Goal: Information Seeking & Learning: Check status

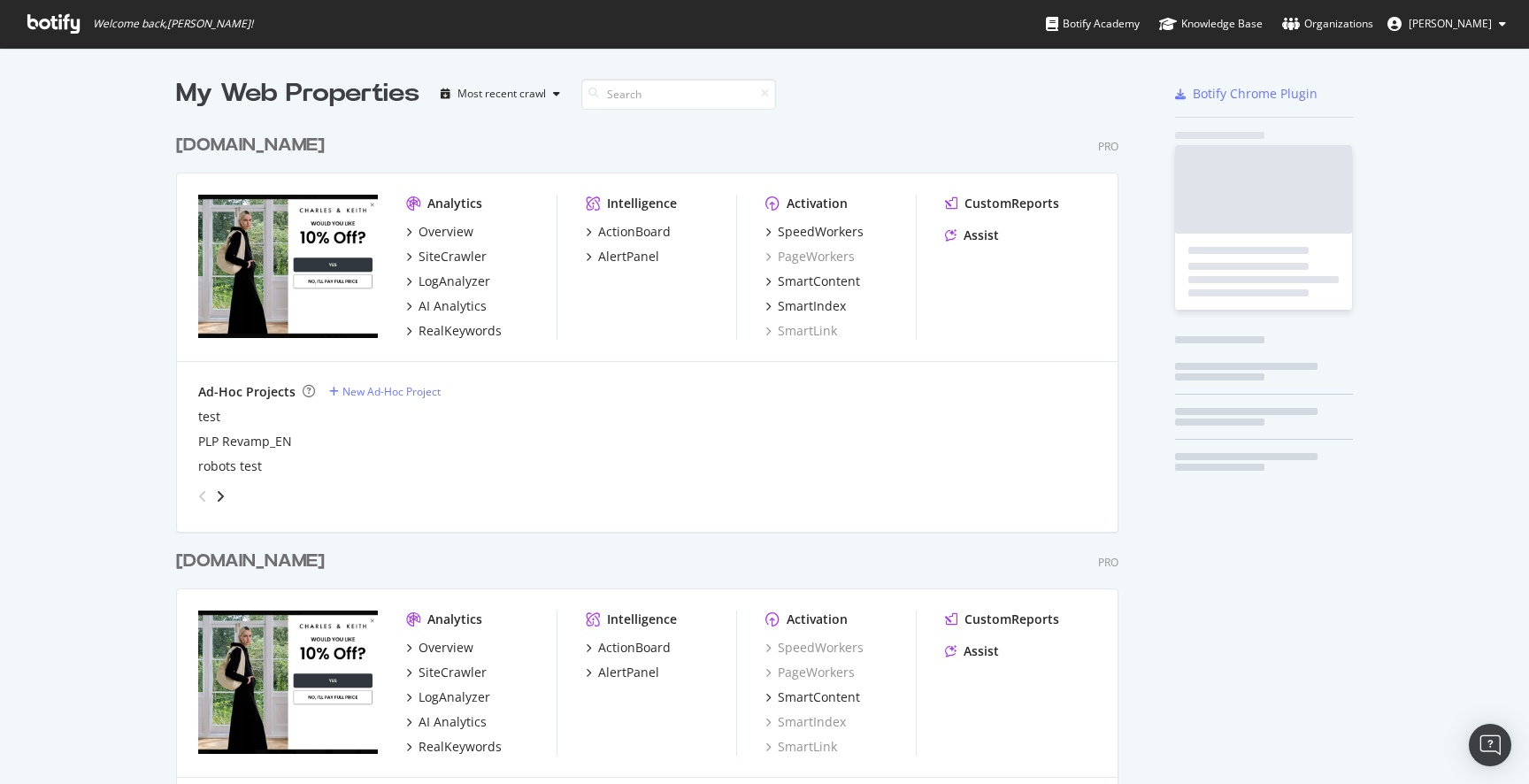
scroll to position [1060, 956]
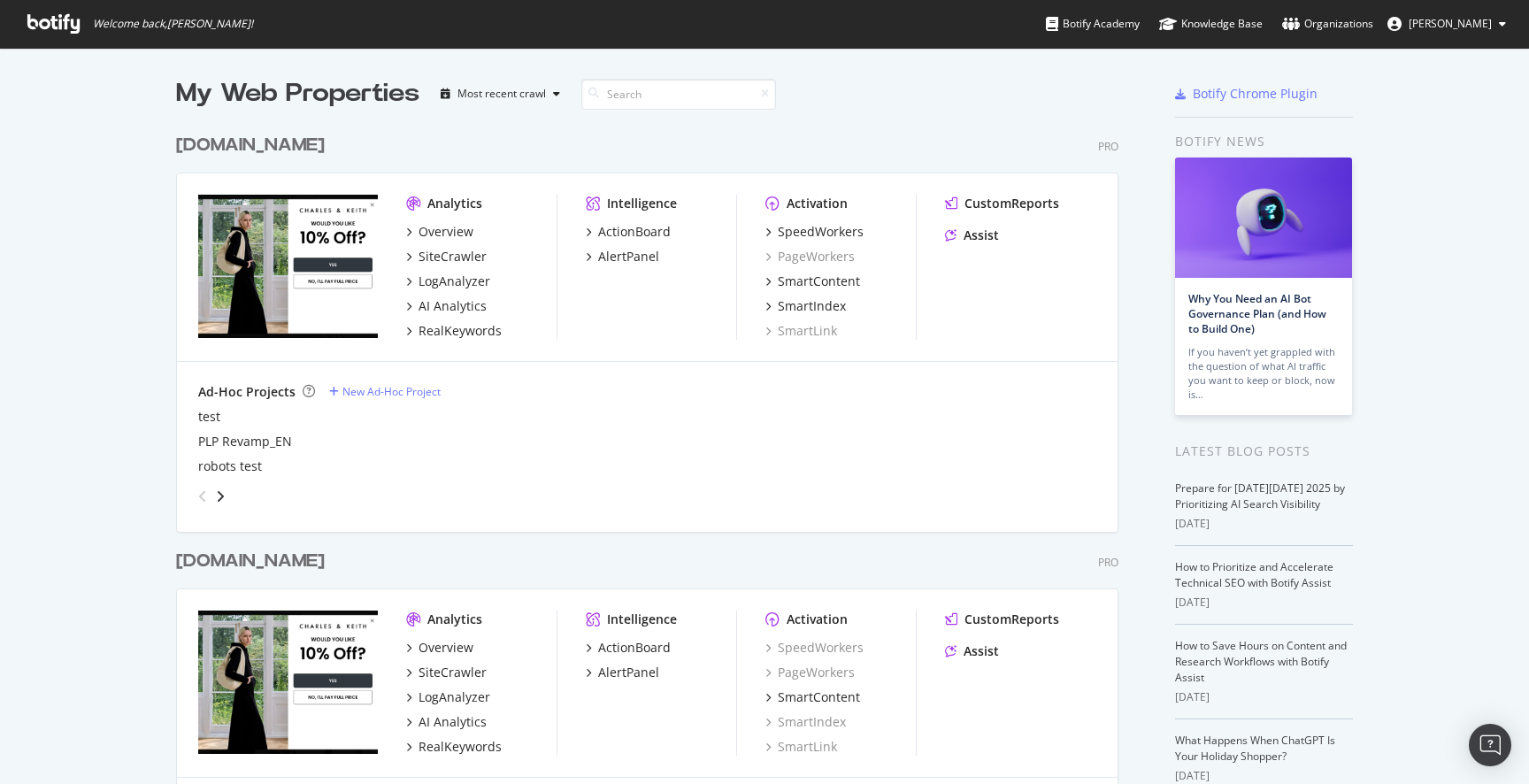
click at [950, 249] on div "CustomReports Assist" at bounding box center [1021, 222] width 151 height 57
click at [458, 330] on div "RealKeywords" at bounding box center [461, 331] width 83 height 18
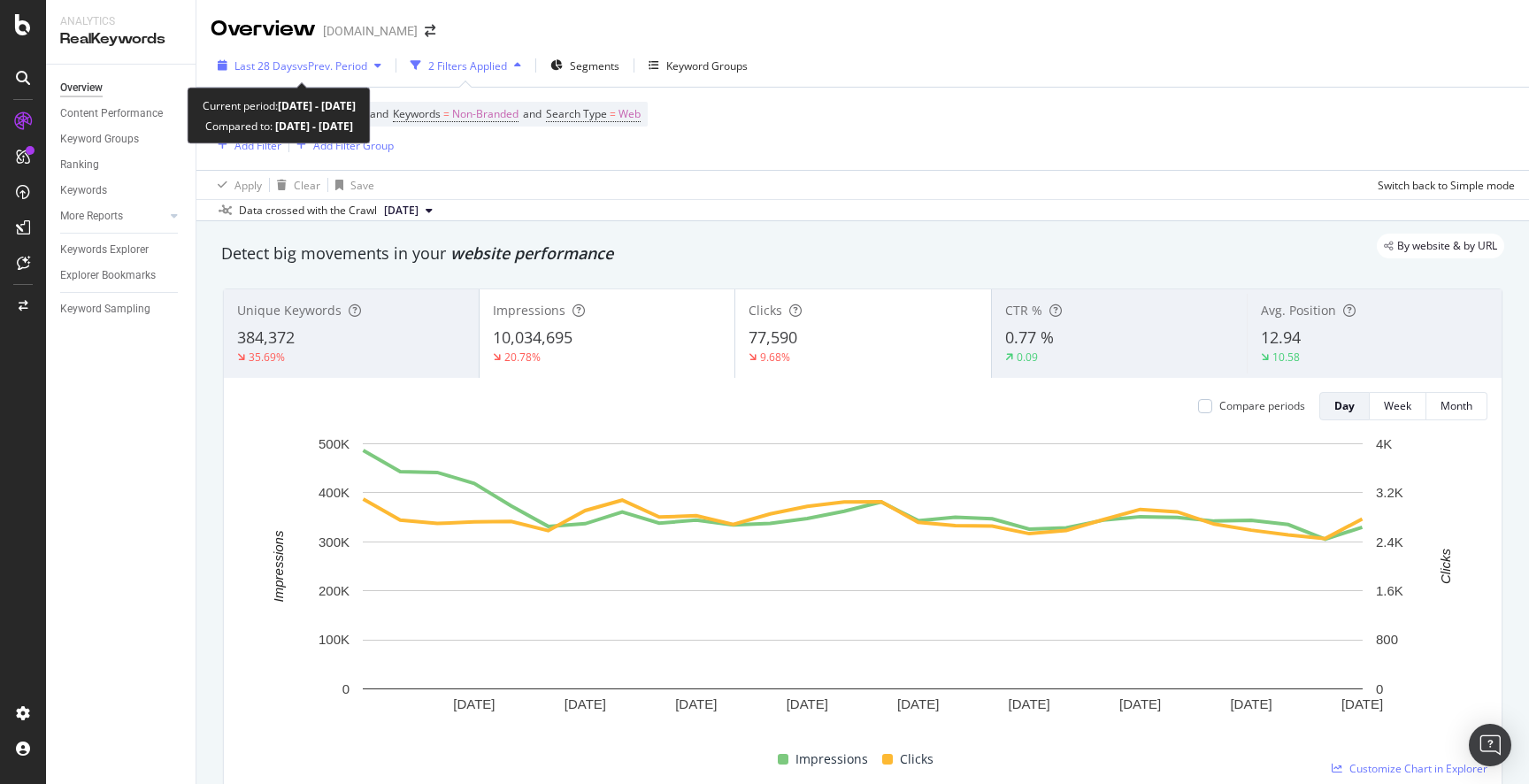
click at [299, 67] on span "vs Prev. Period" at bounding box center [332, 66] width 70 height 15
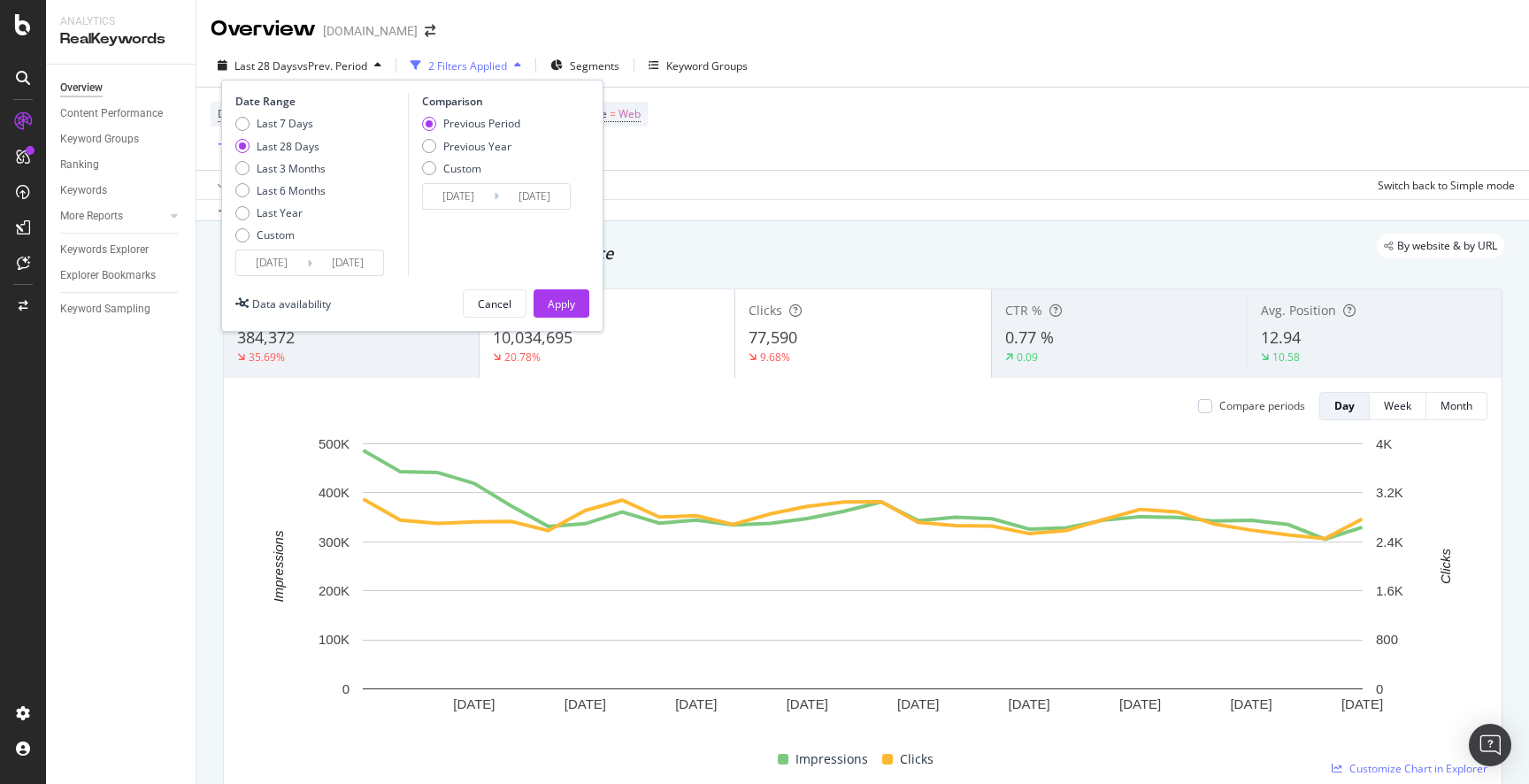
click at [350, 258] on input "[DATE]" at bounding box center [347, 262] width 71 height 24
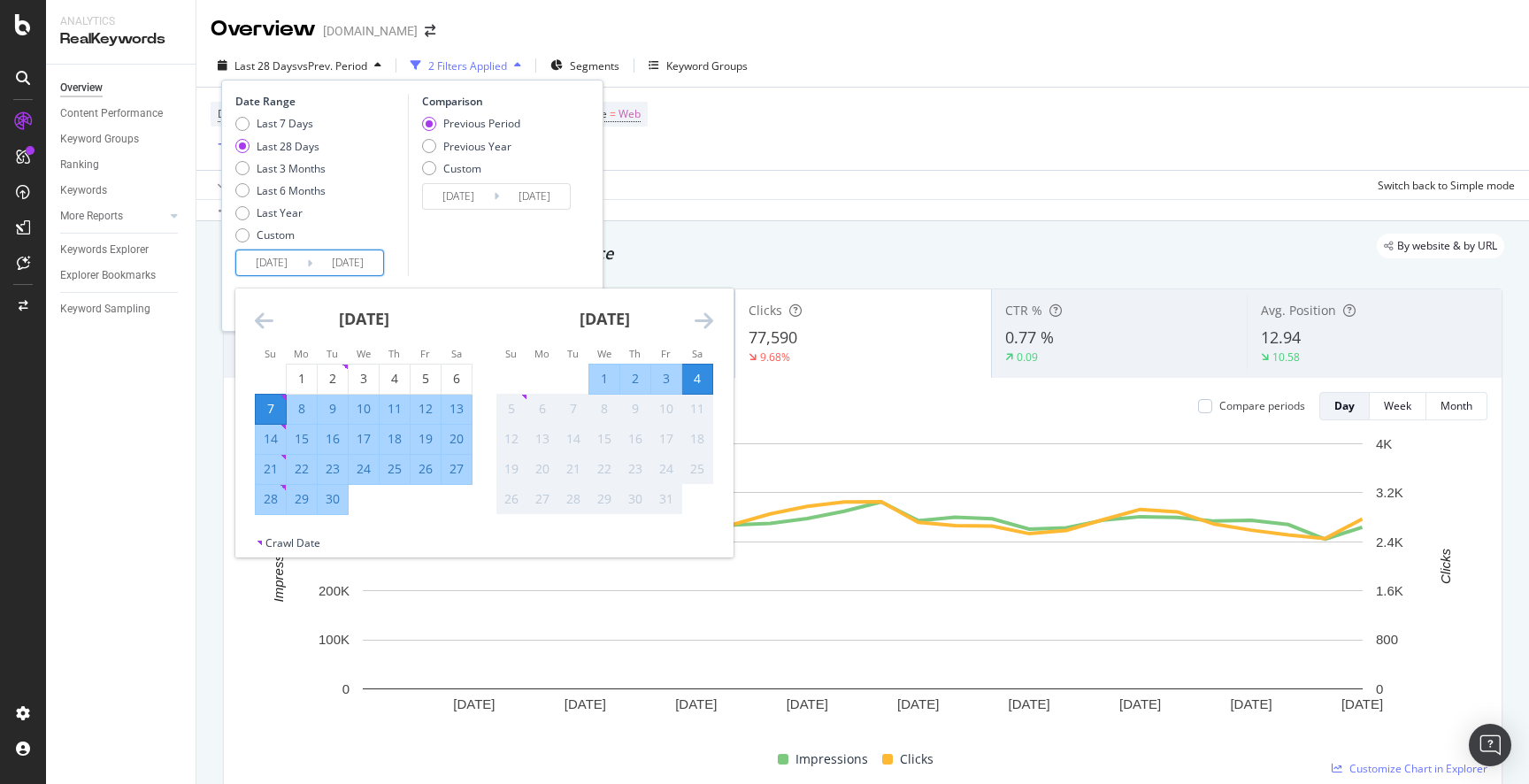
scroll to position [1, 0]
click at [468, 250] on div "Comparison Previous Period Previous Year Custom [DATE] Navigate forward to inte…" at bounding box center [492, 184] width 168 height 183
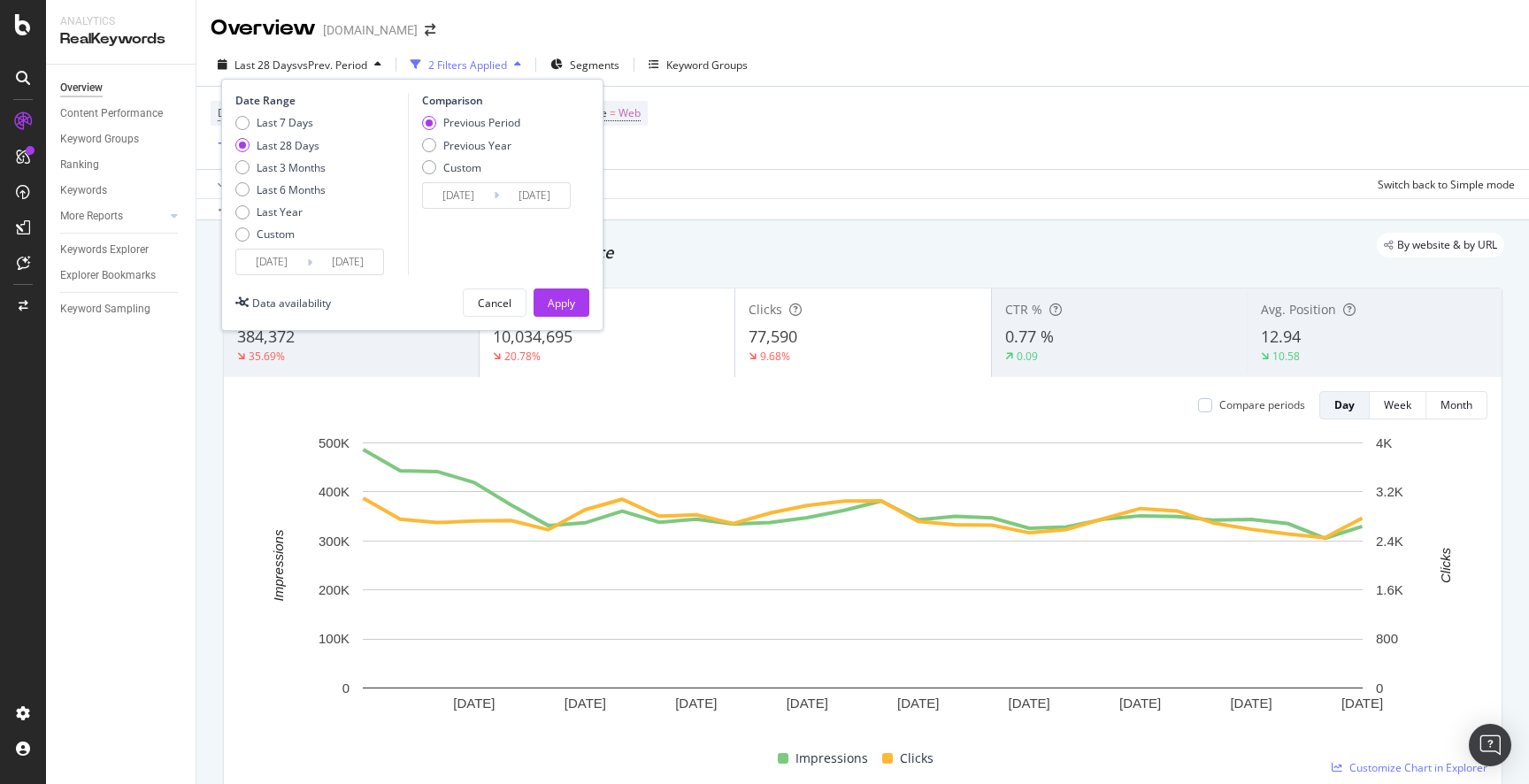
click at [898, 118] on div "Device = All and Country = All and Keywords = Non-Branded and Search Type = Web…" at bounding box center [863, 128] width 1305 height 82
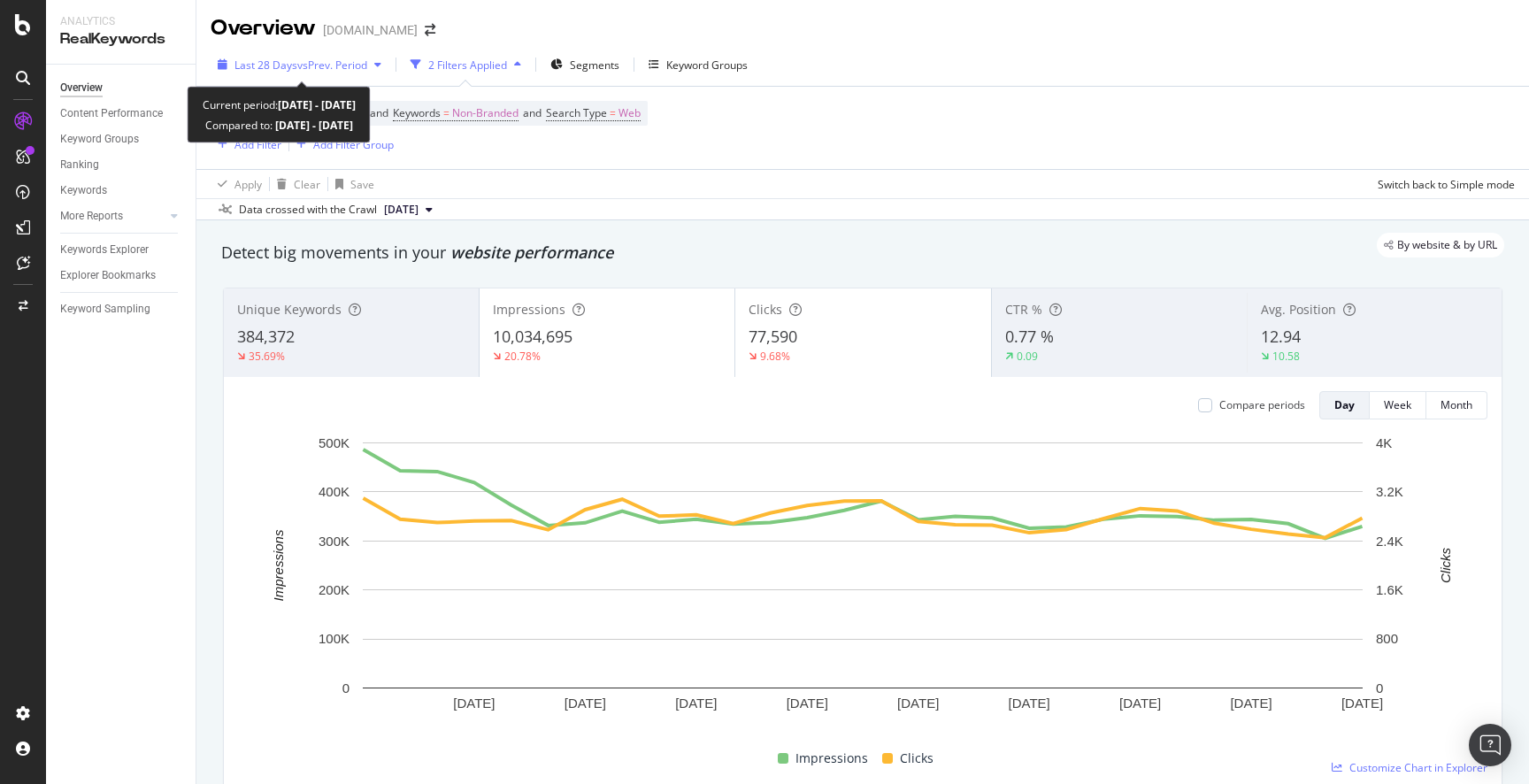
click at [337, 64] on span "vs Prev. Period" at bounding box center [332, 65] width 70 height 15
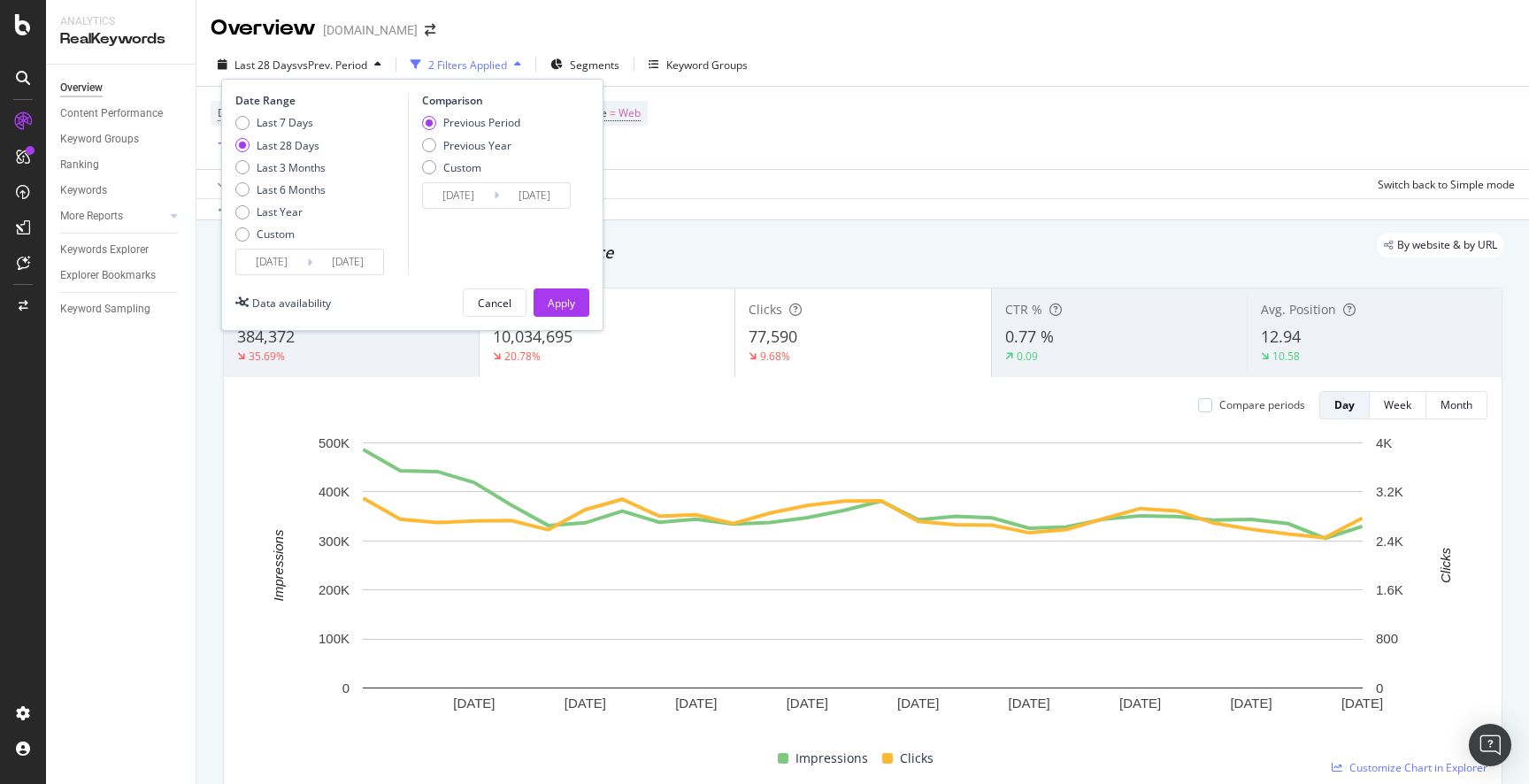
click at [529, 190] on input "[DATE]" at bounding box center [535, 194] width 71 height 24
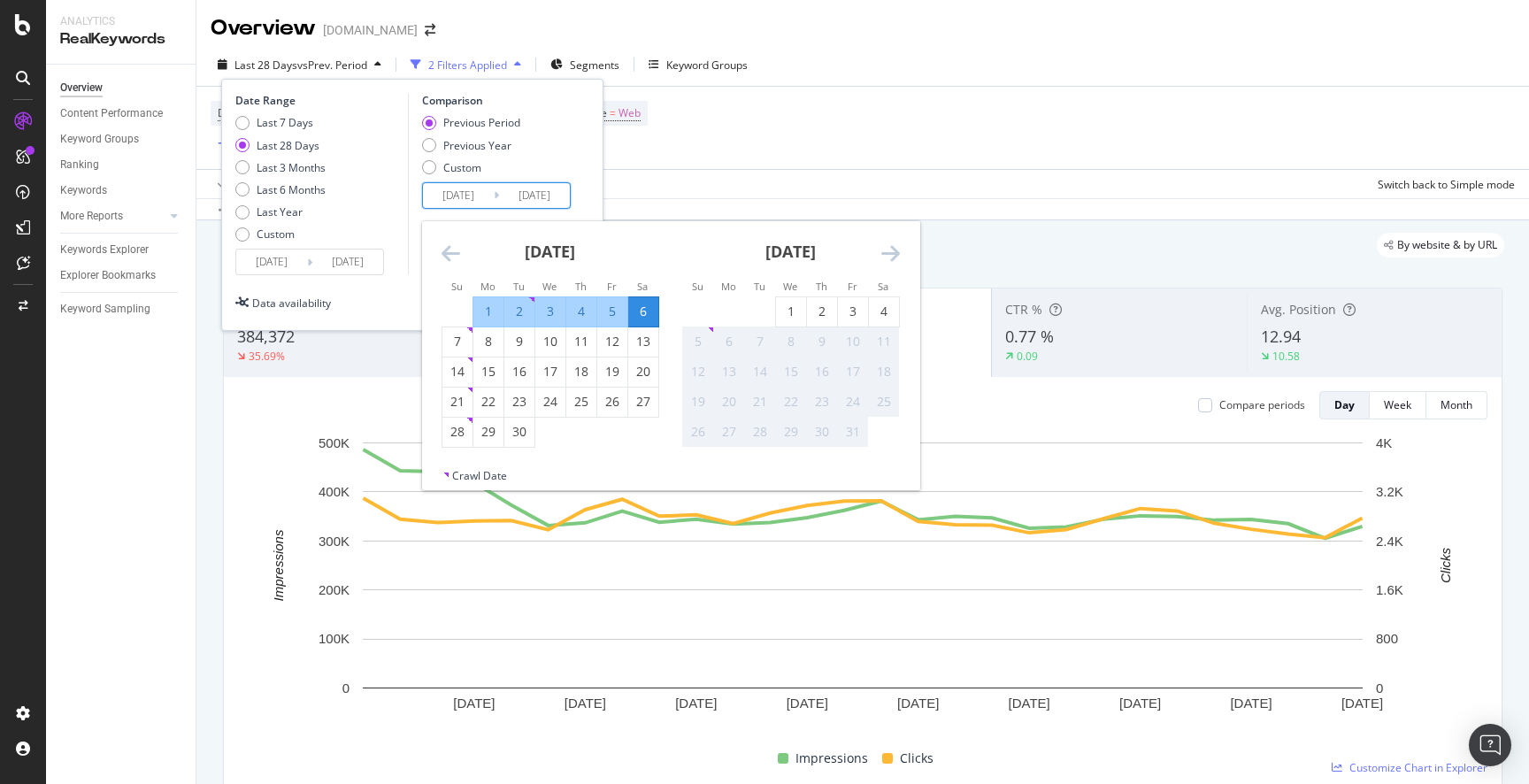
click at [954, 153] on div "Device = All and Country = All and Keywords = Non-Branded and Search Type = Web…" at bounding box center [863, 128] width 1305 height 82
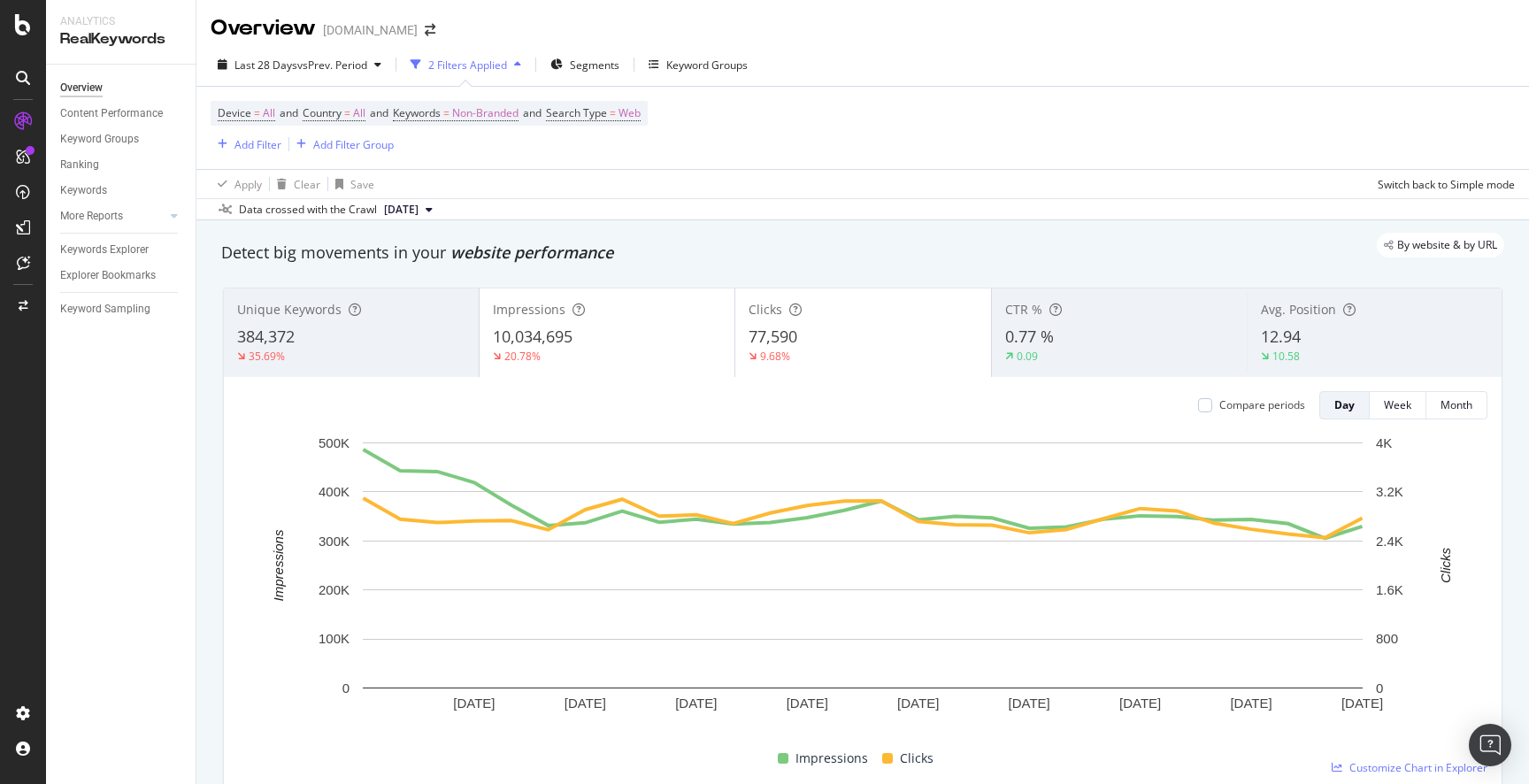
scroll to position [0, 0]
